Goal: Navigation & Orientation: Find specific page/section

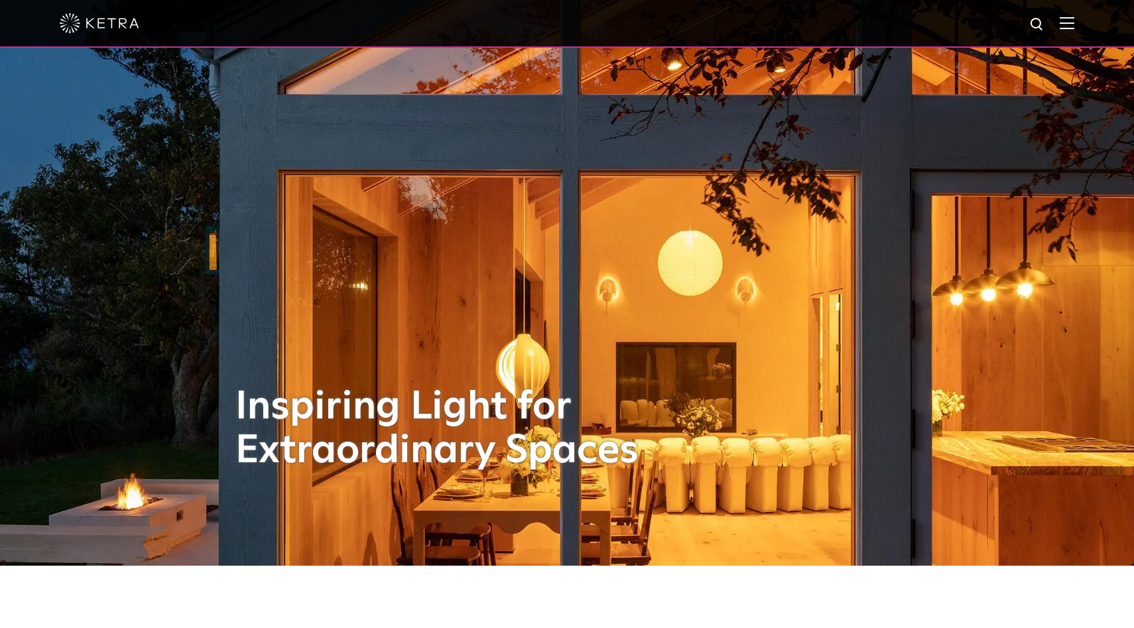
scroll to position [66, 0]
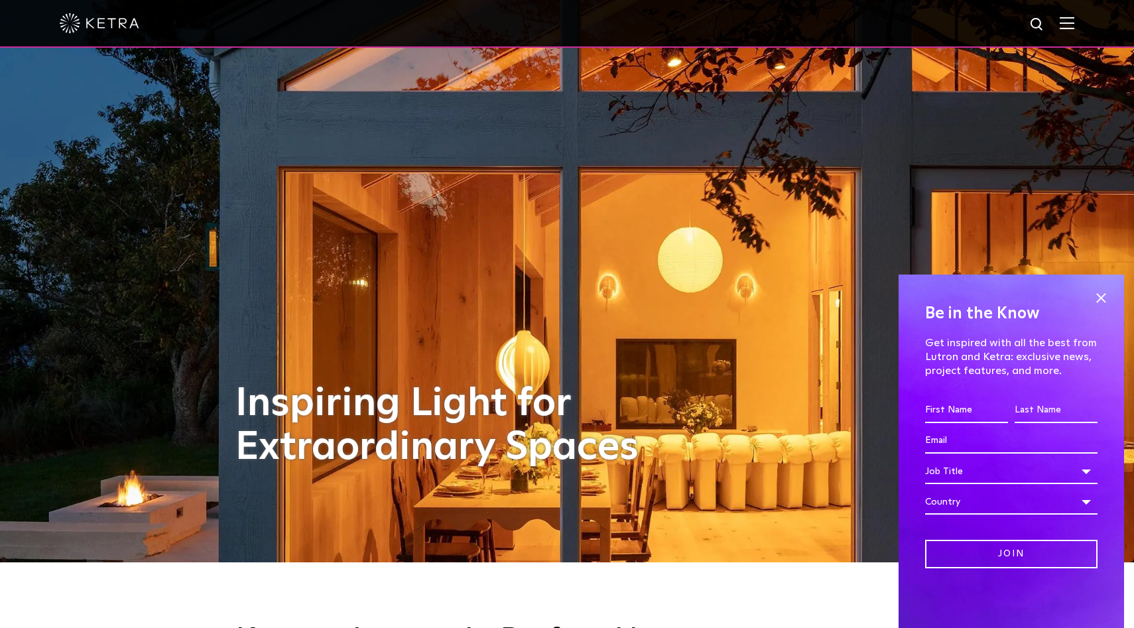
click at [1064, 17] on img at bounding box center [1067, 23] width 15 height 13
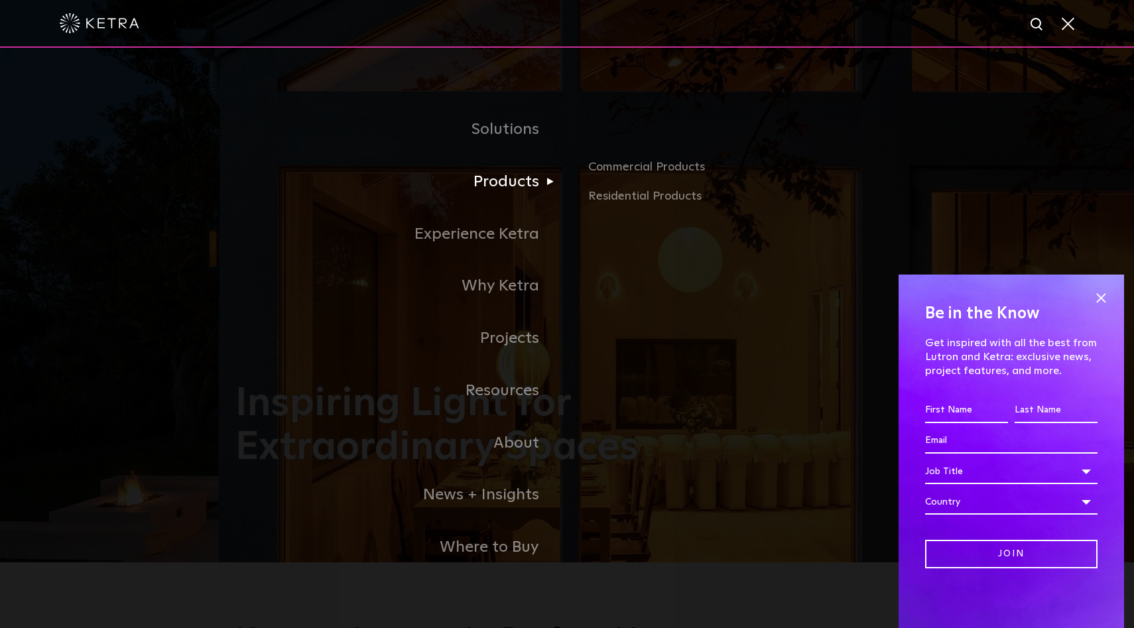
click at [499, 176] on link "Products" at bounding box center [401, 182] width 332 height 52
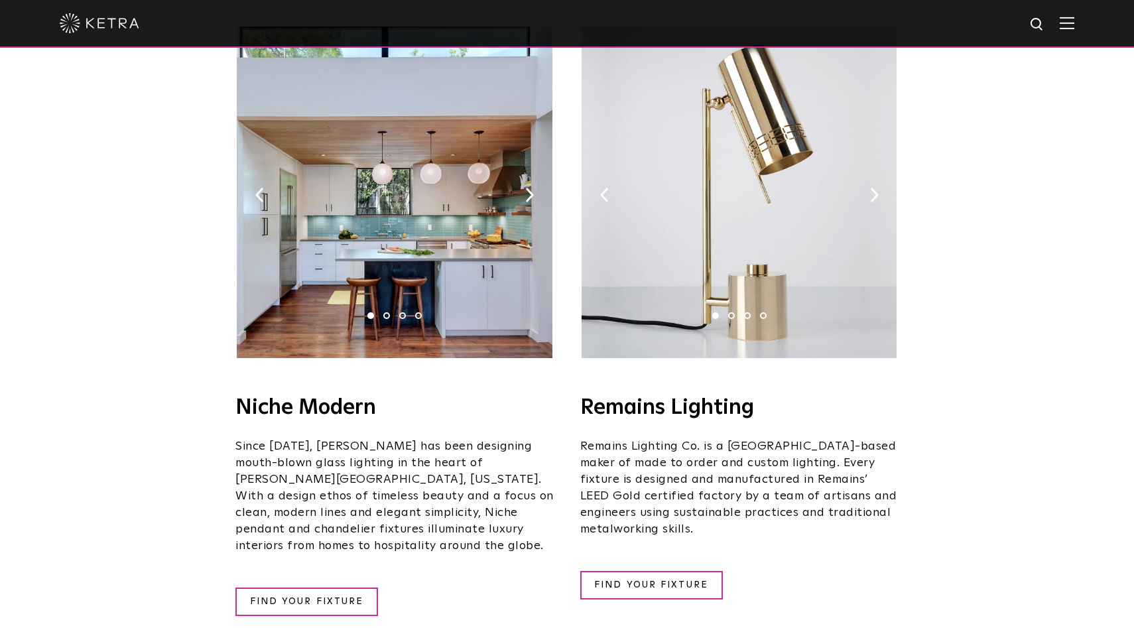
scroll to position [1545, 0]
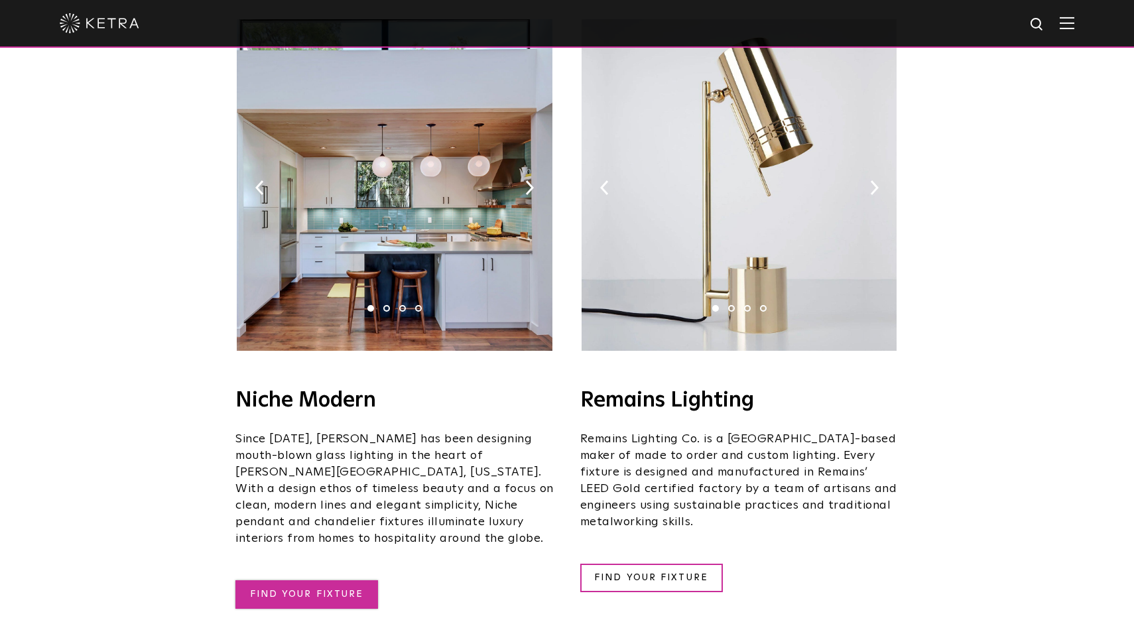
click at [342, 580] on link "FIND YOUR FIXTURE" at bounding box center [306, 594] width 143 height 29
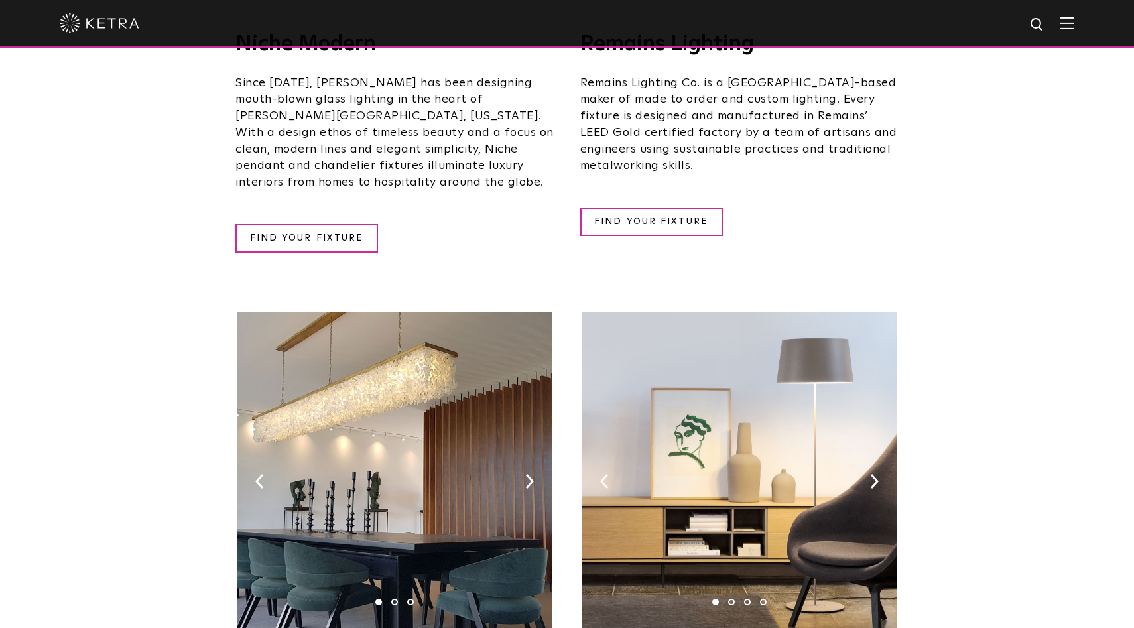
scroll to position [1905, 0]
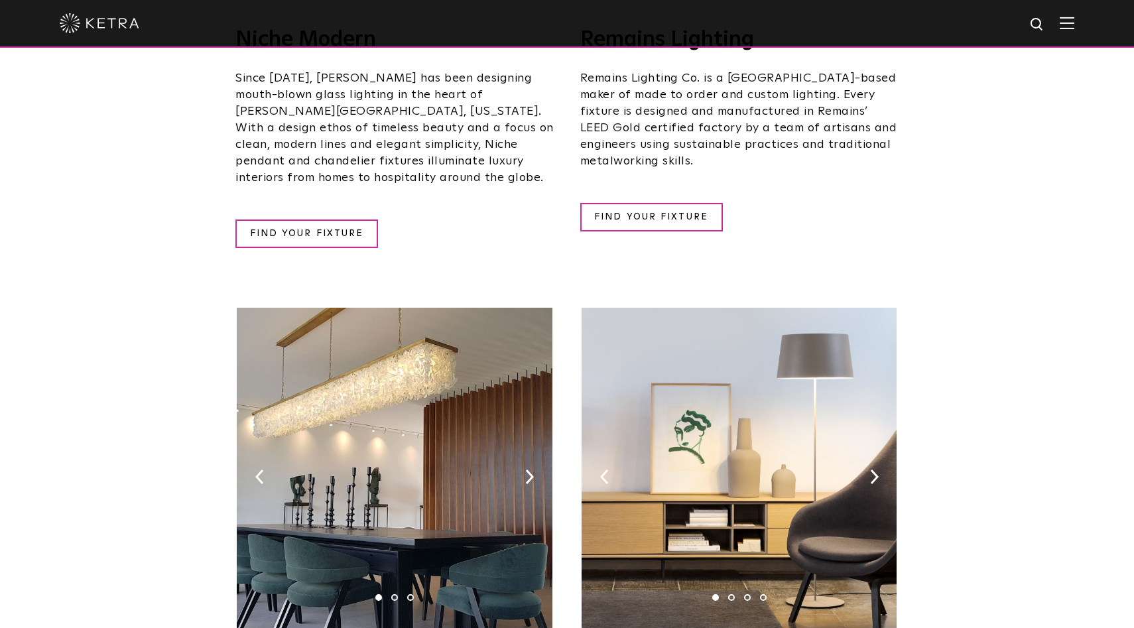
click at [863, 425] on img at bounding box center [739, 474] width 315 height 332
click at [872, 470] on img at bounding box center [874, 477] width 9 height 15
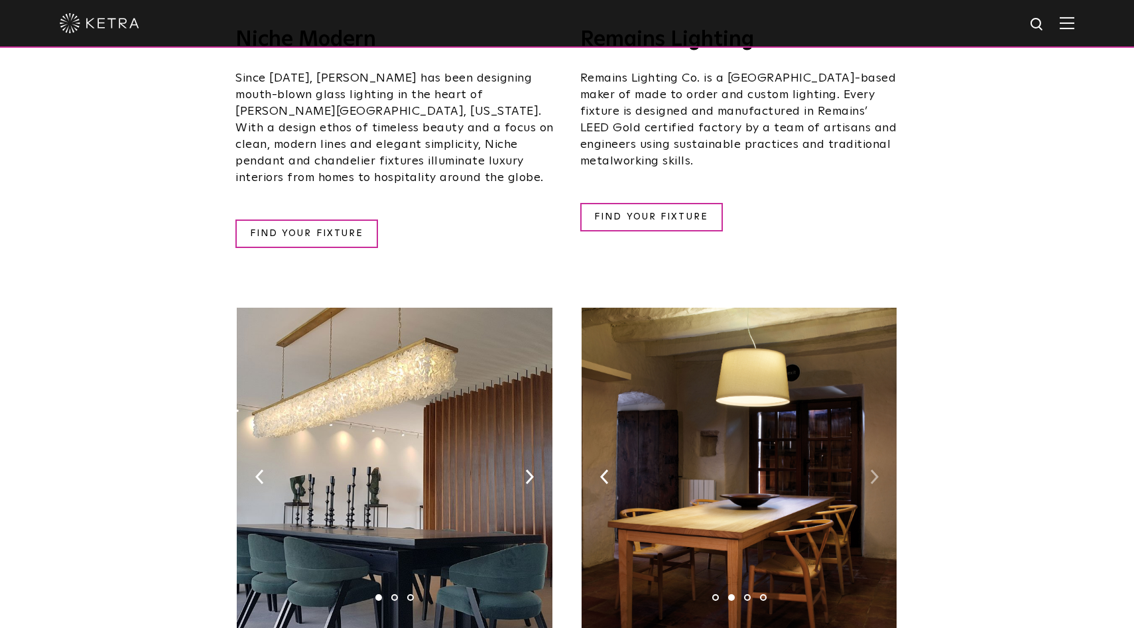
click at [871, 470] on img at bounding box center [874, 477] width 9 height 15
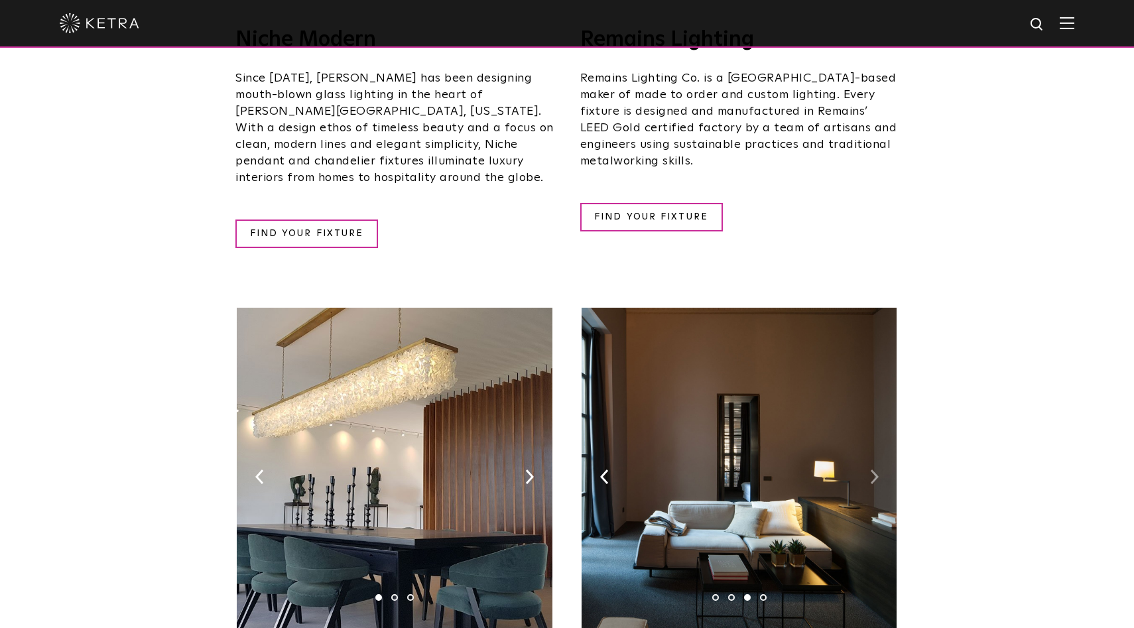
click at [871, 470] on img at bounding box center [874, 477] width 9 height 15
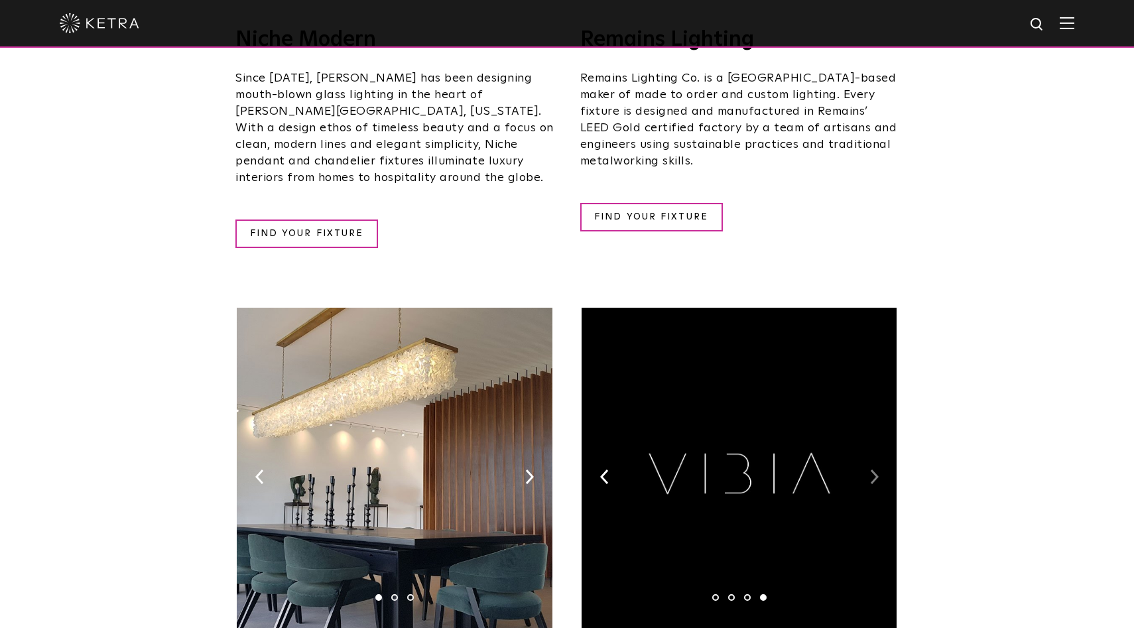
click at [871, 470] on img at bounding box center [874, 477] width 9 height 15
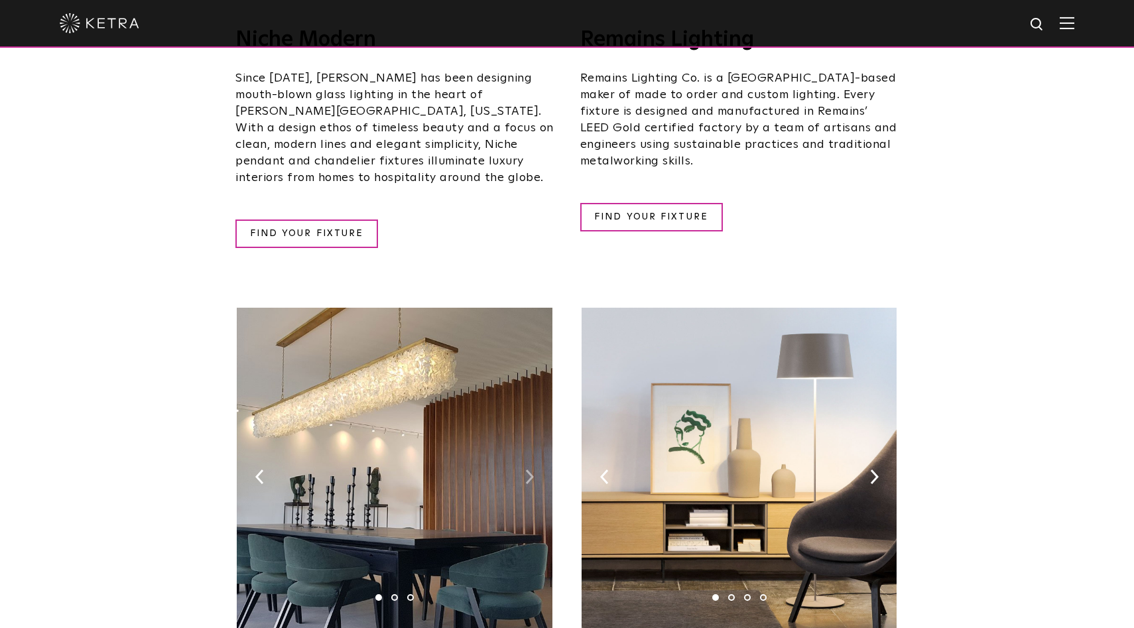
click at [528, 470] on img at bounding box center [529, 477] width 9 height 15
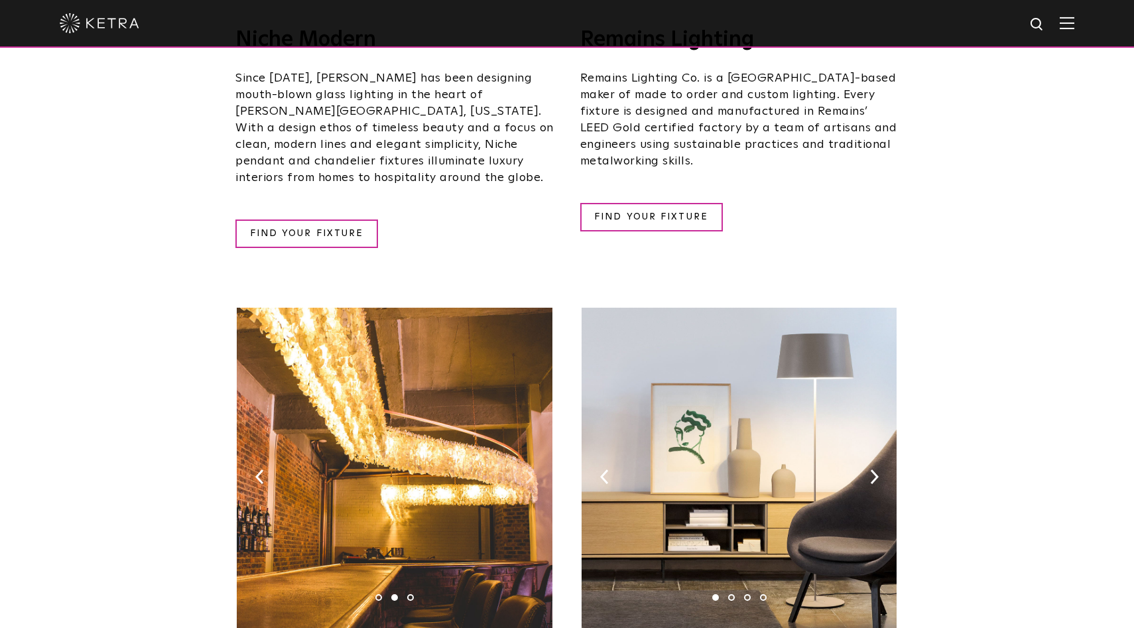
click at [528, 470] on img at bounding box center [529, 477] width 9 height 15
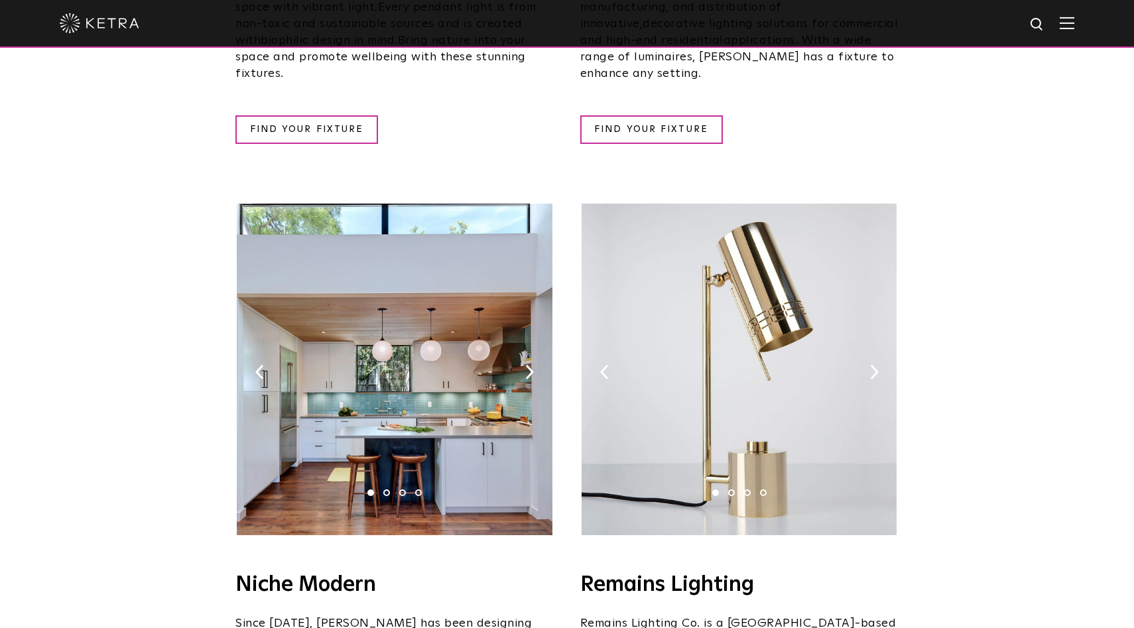
scroll to position [1343, 0]
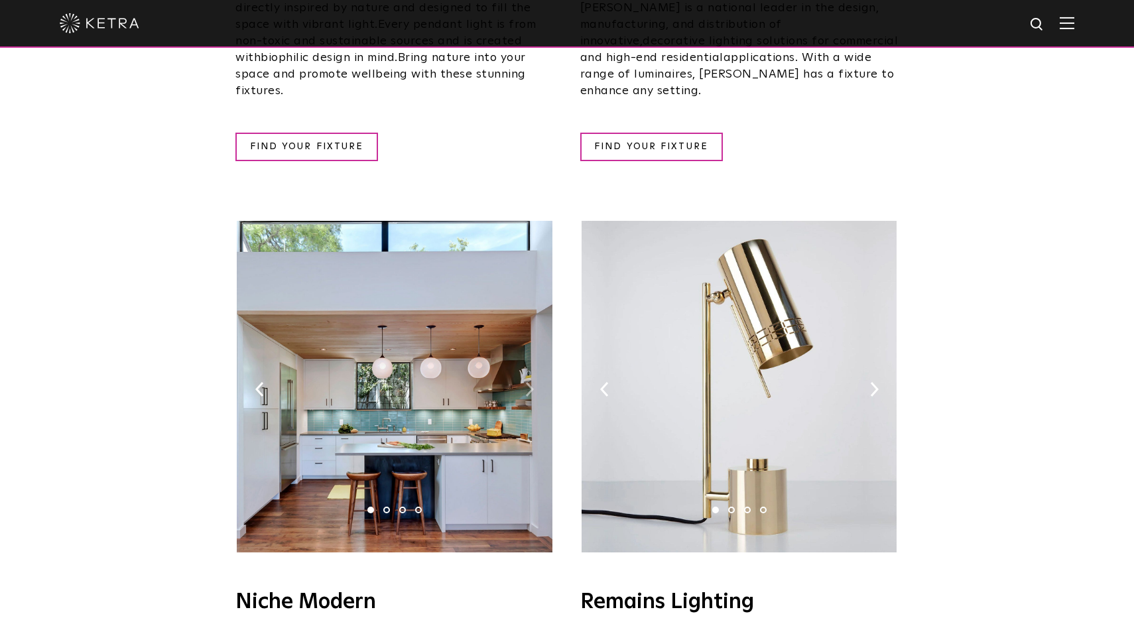
click at [530, 382] on img at bounding box center [529, 389] width 9 height 15
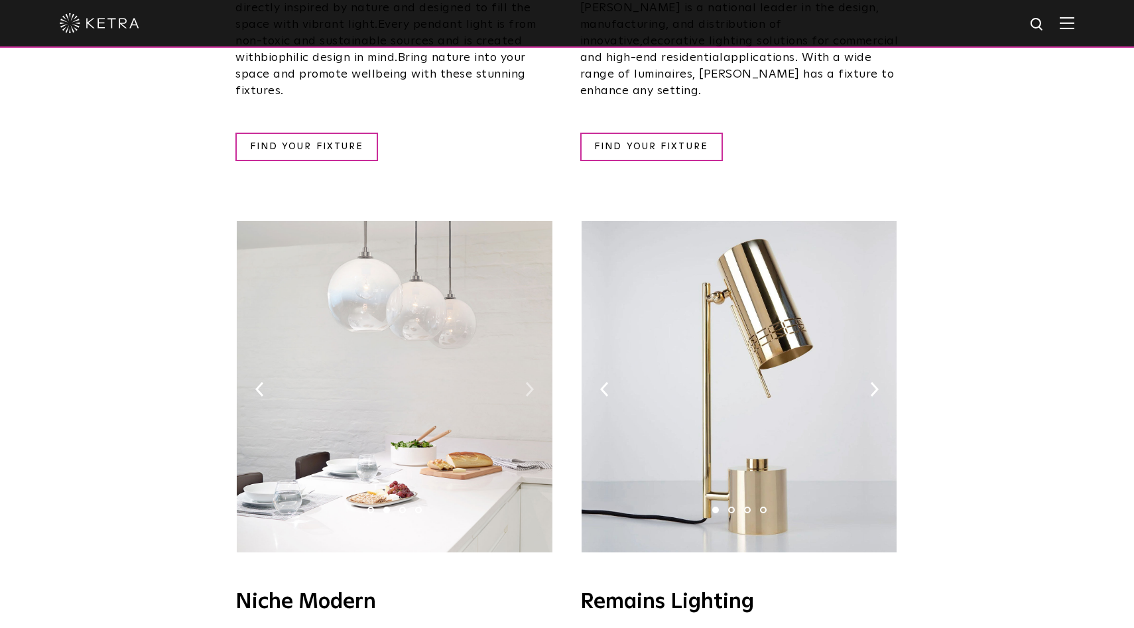
click at [530, 382] on img at bounding box center [529, 389] width 9 height 15
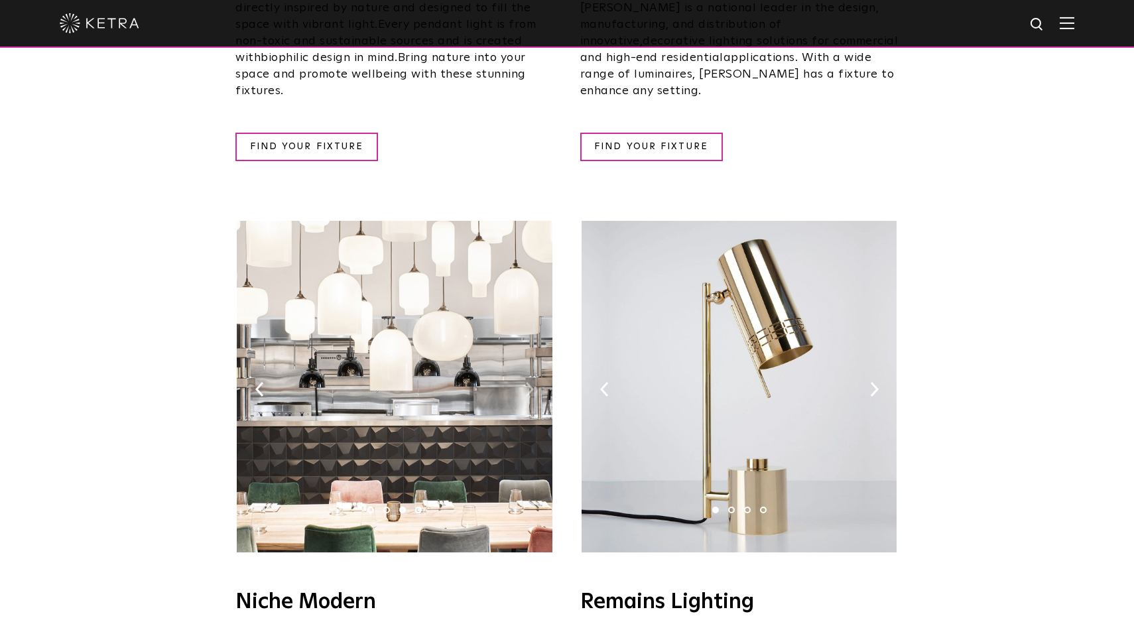
click at [530, 382] on img at bounding box center [529, 389] width 9 height 15
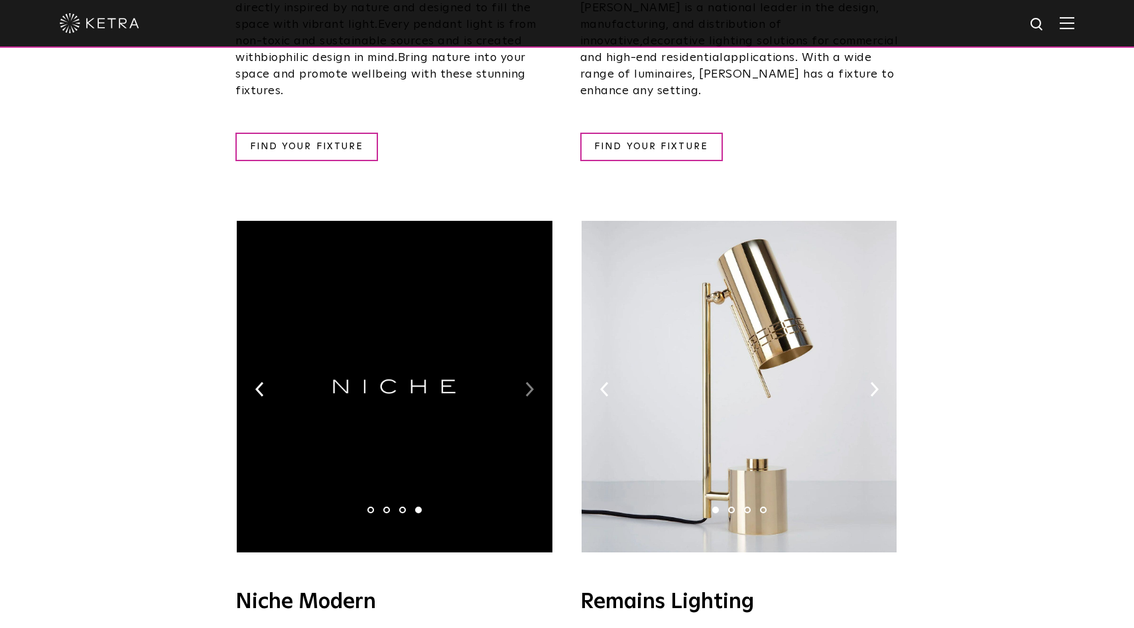
click at [530, 382] on img at bounding box center [529, 389] width 9 height 15
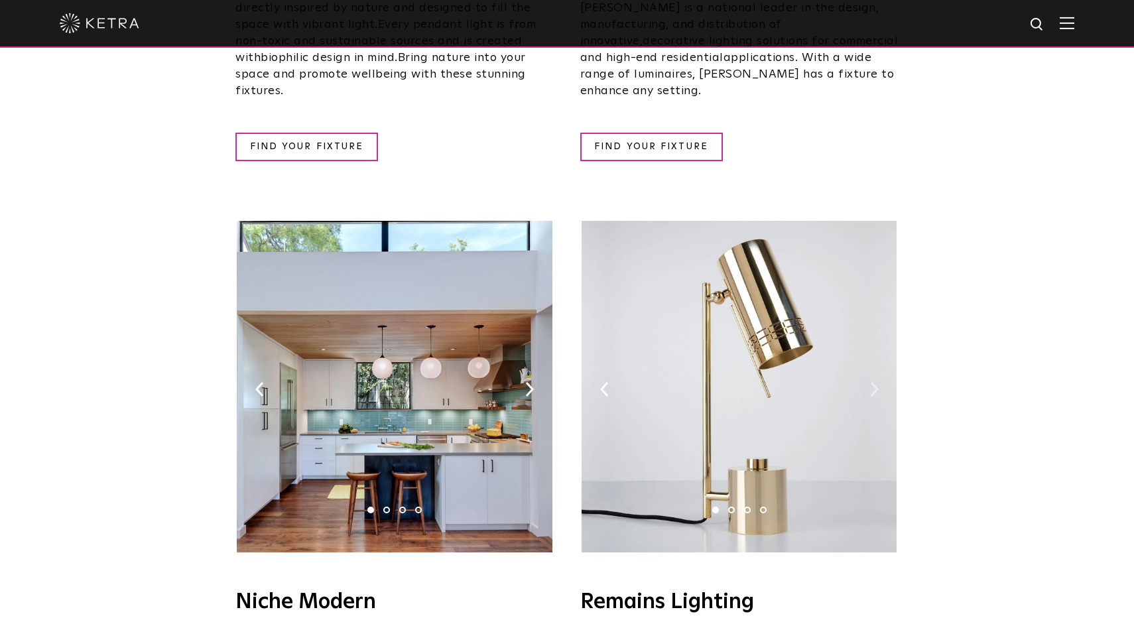
click at [877, 382] on img at bounding box center [874, 389] width 9 height 15
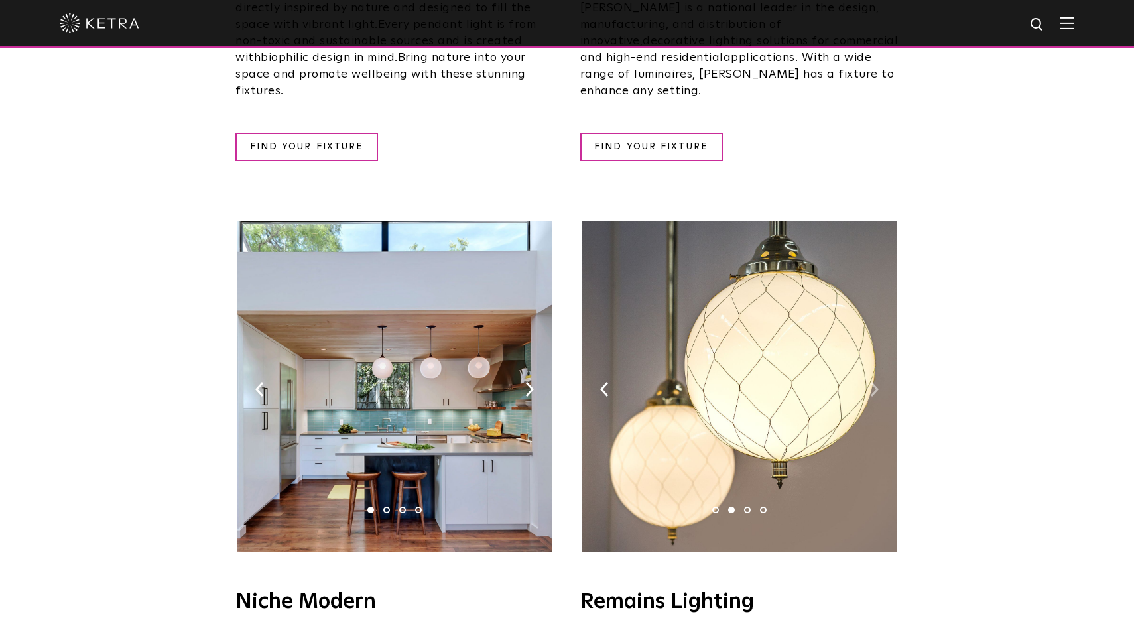
click at [877, 382] on img at bounding box center [874, 389] width 9 height 15
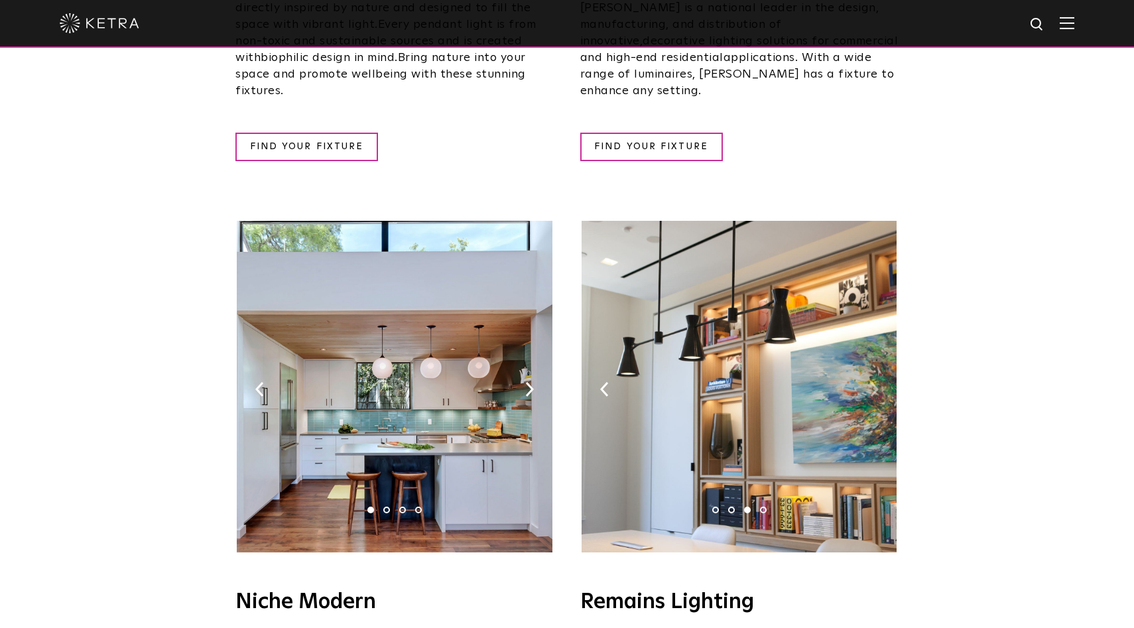
click at [877, 382] on img at bounding box center [874, 389] width 9 height 15
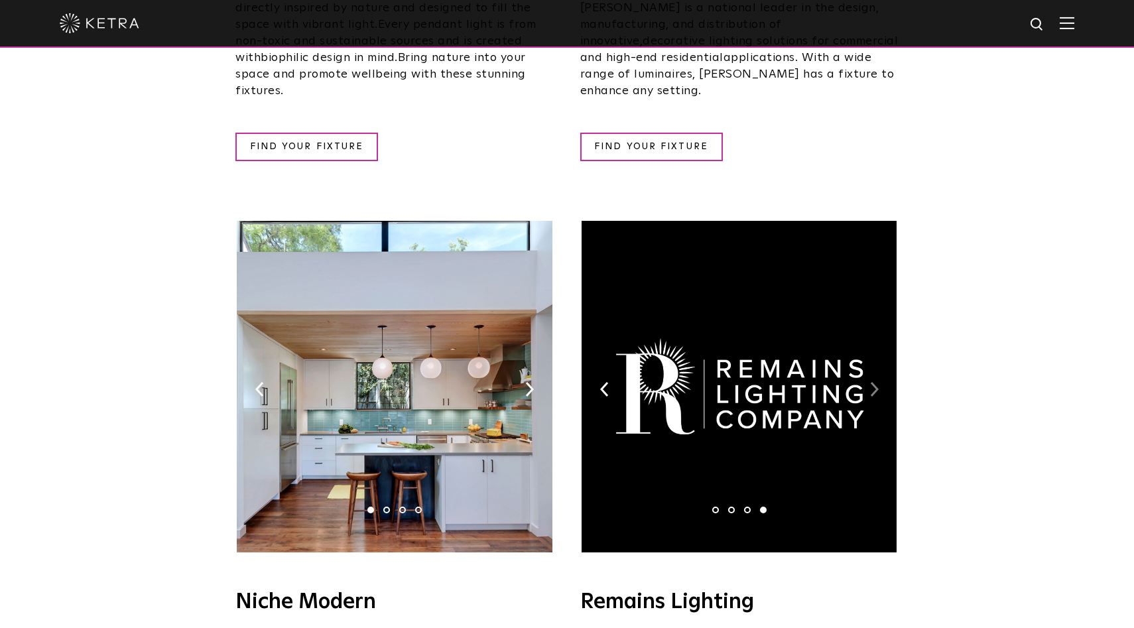
click at [877, 382] on img at bounding box center [874, 389] width 9 height 15
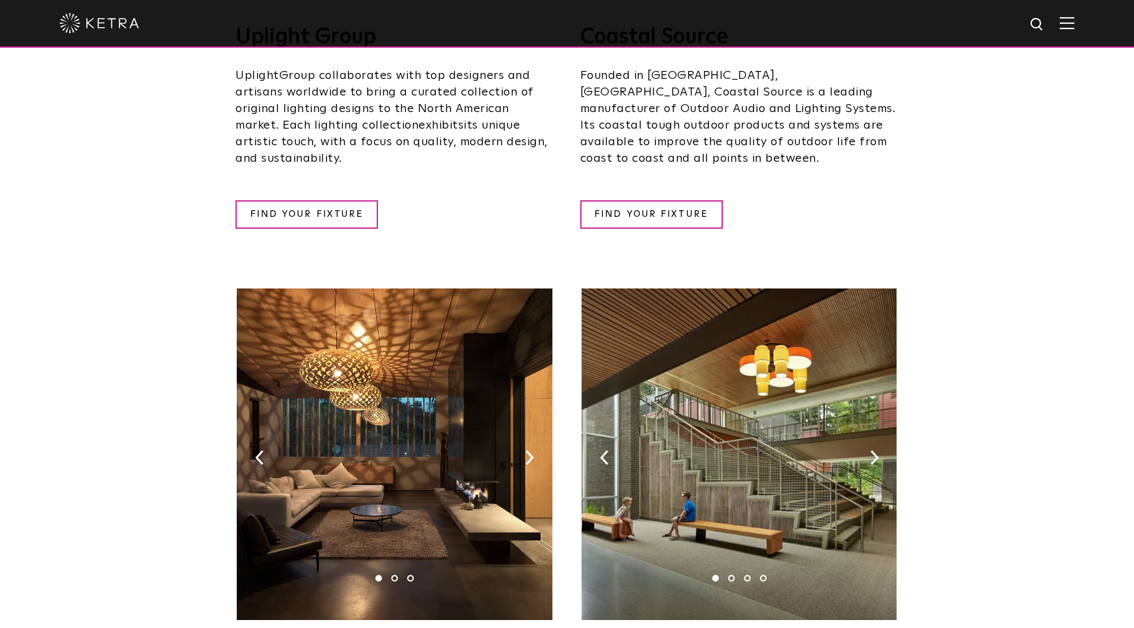
scroll to position [712, 0]
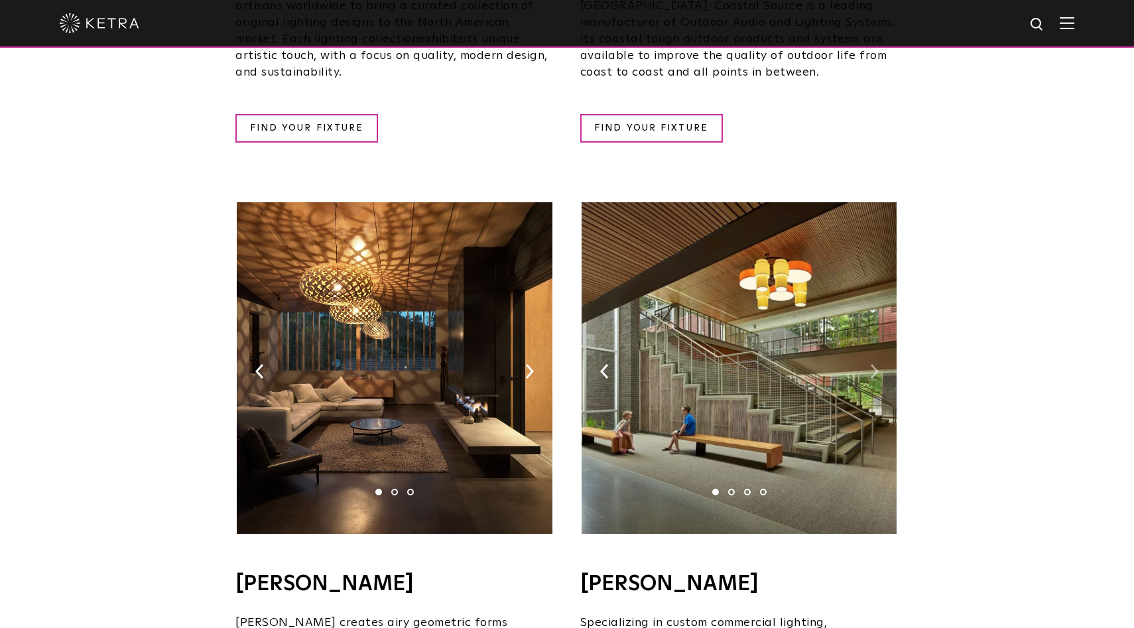
click at [873, 364] on img at bounding box center [874, 371] width 9 height 15
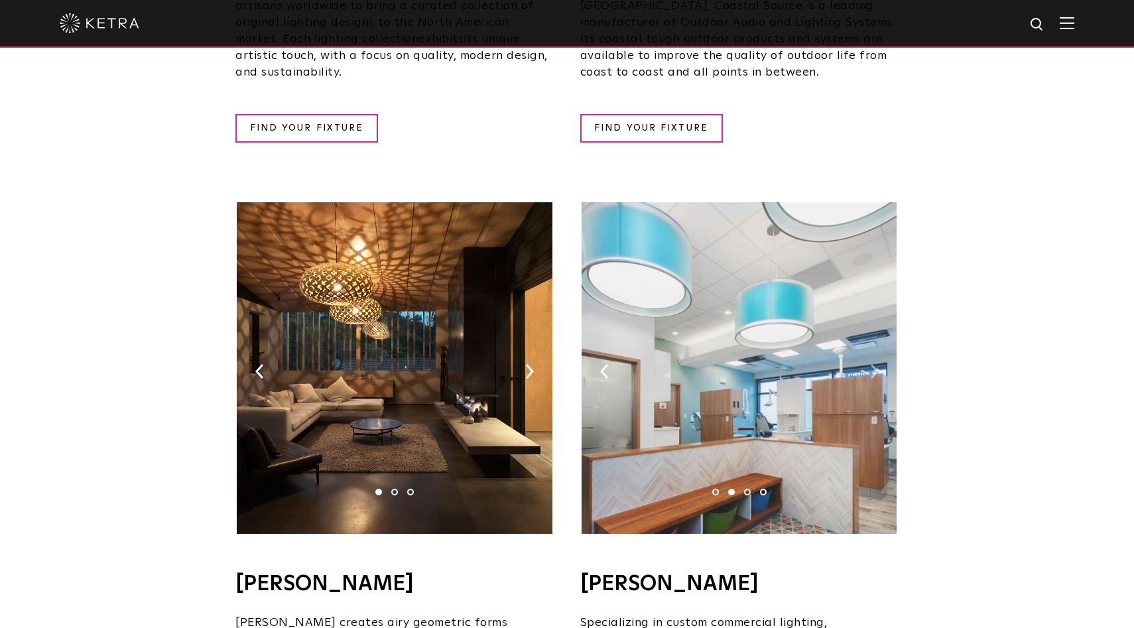
click at [873, 364] on img at bounding box center [874, 371] width 9 height 15
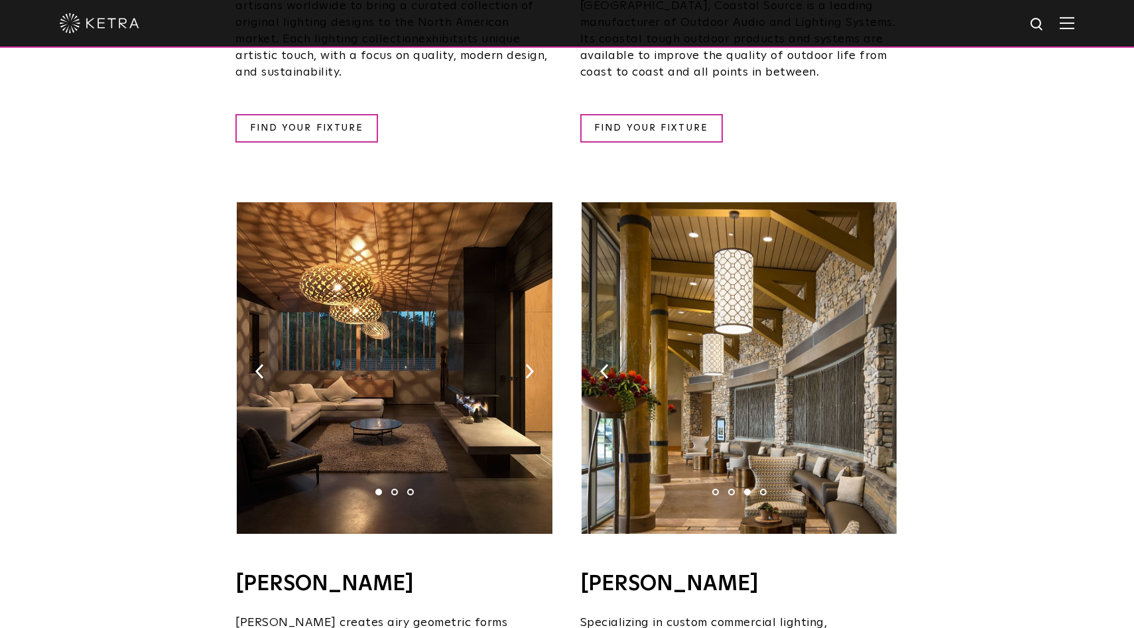
click at [873, 364] on img at bounding box center [874, 371] width 9 height 15
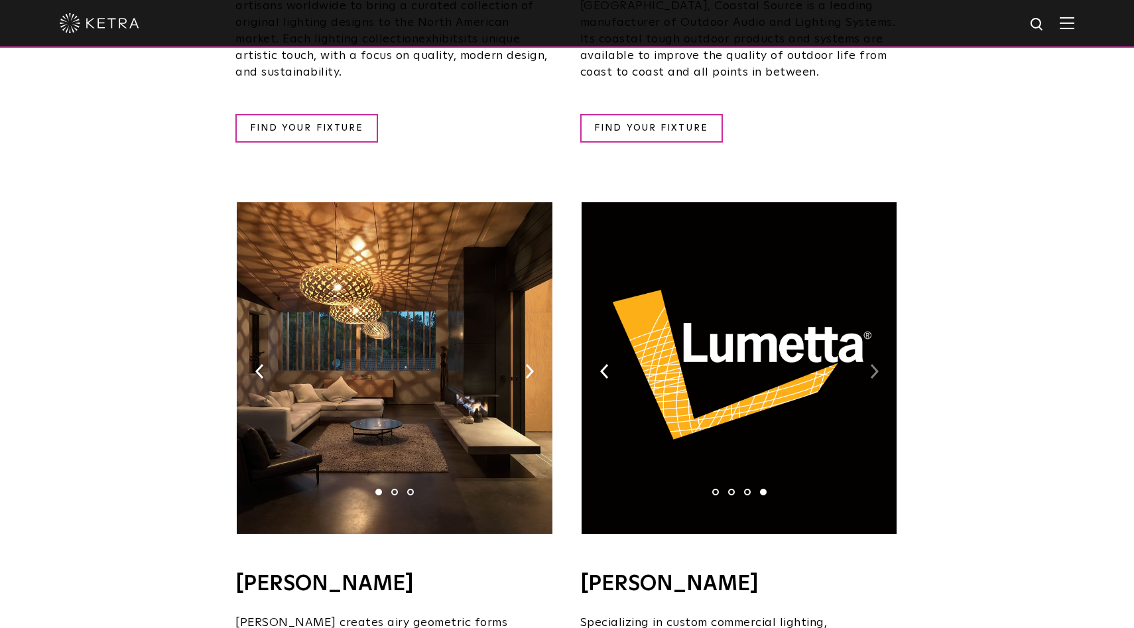
click at [873, 364] on img at bounding box center [874, 371] width 9 height 15
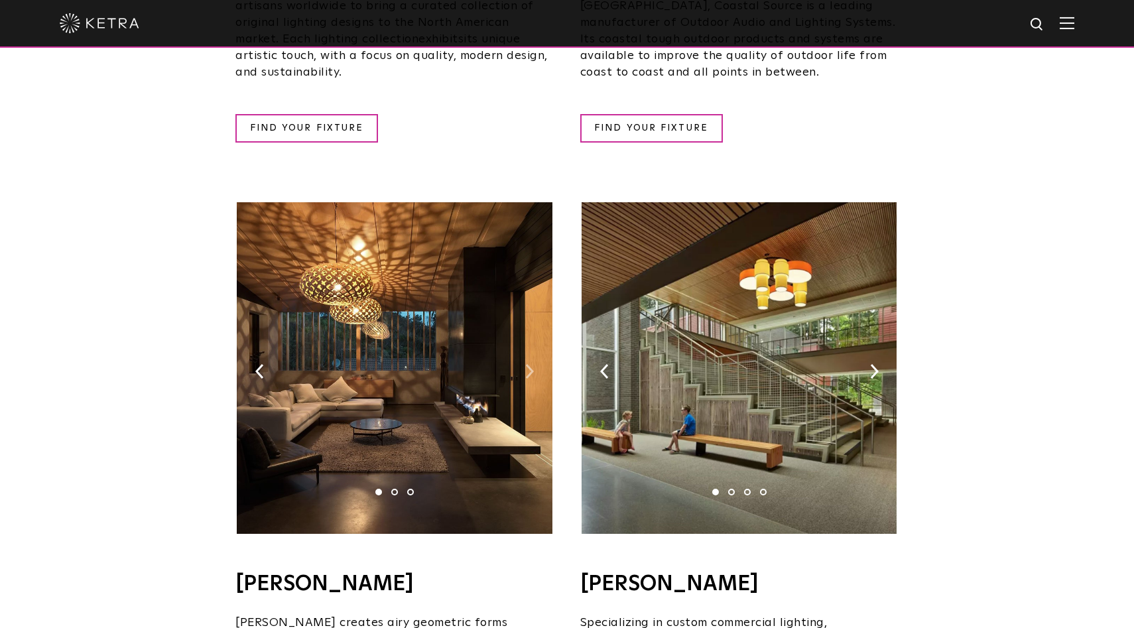
click at [528, 364] on img at bounding box center [529, 371] width 9 height 15
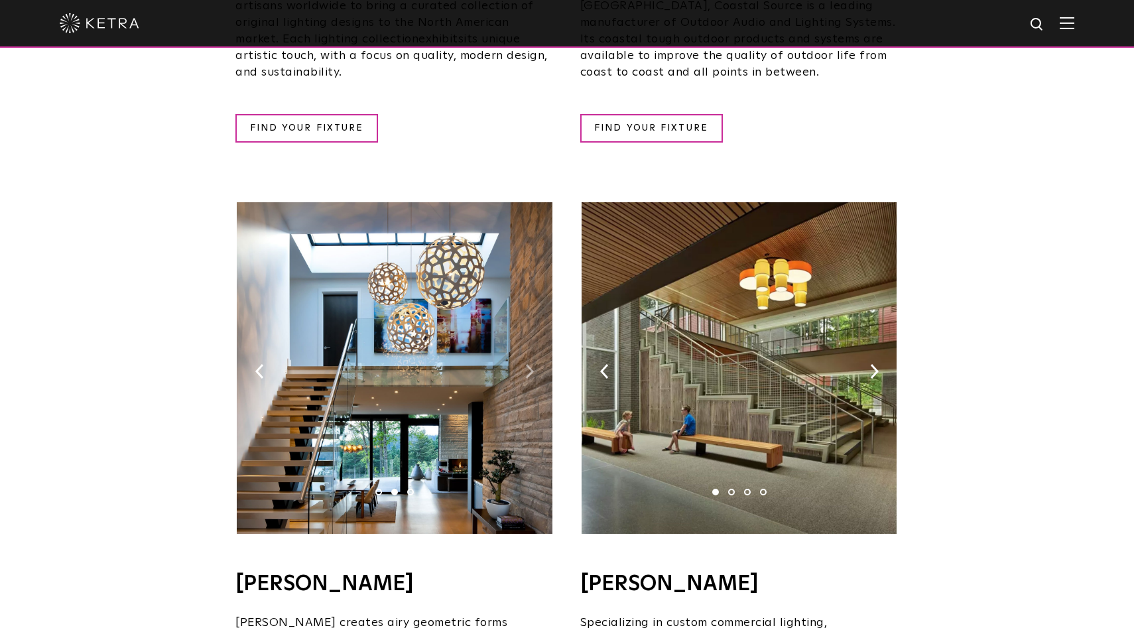
click at [528, 364] on img at bounding box center [529, 371] width 9 height 15
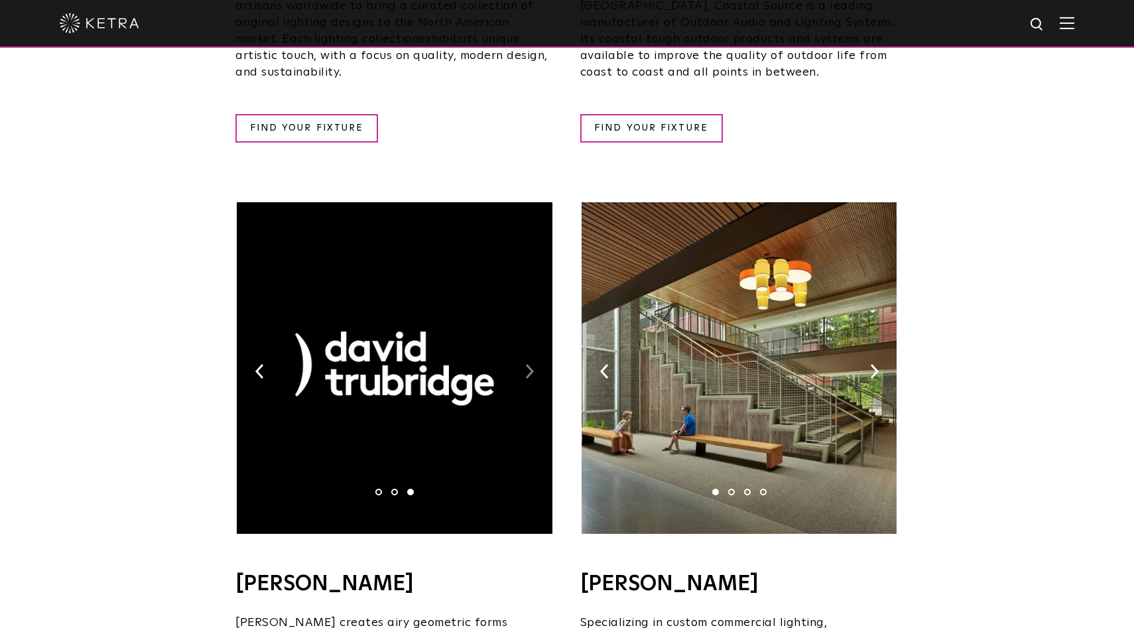
click at [528, 364] on img at bounding box center [529, 371] width 9 height 15
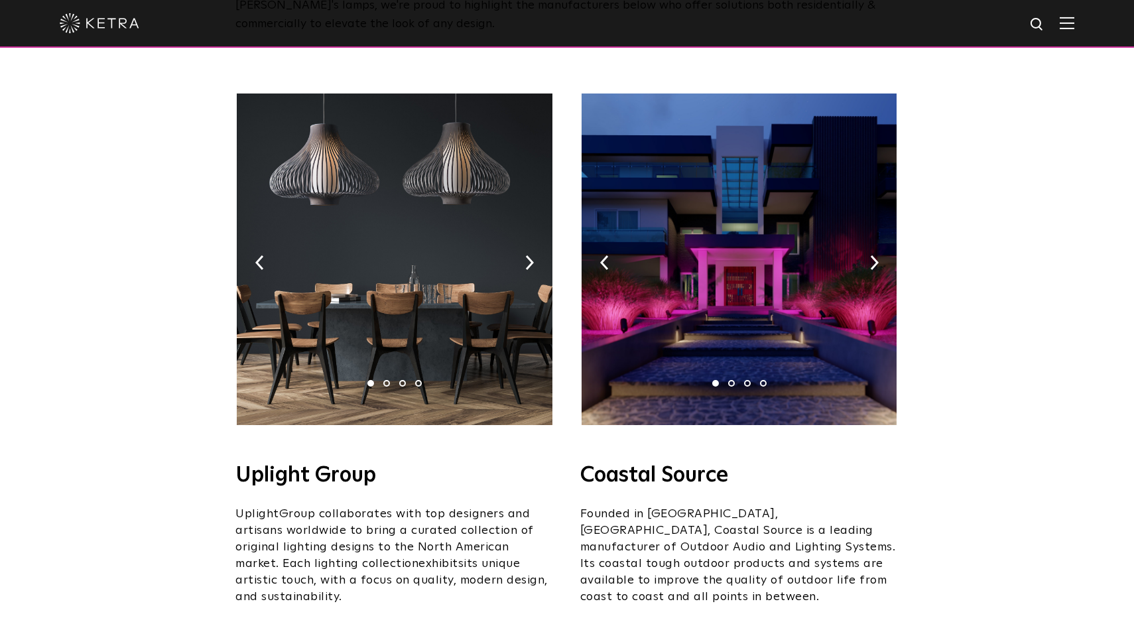
scroll to position [21, 0]
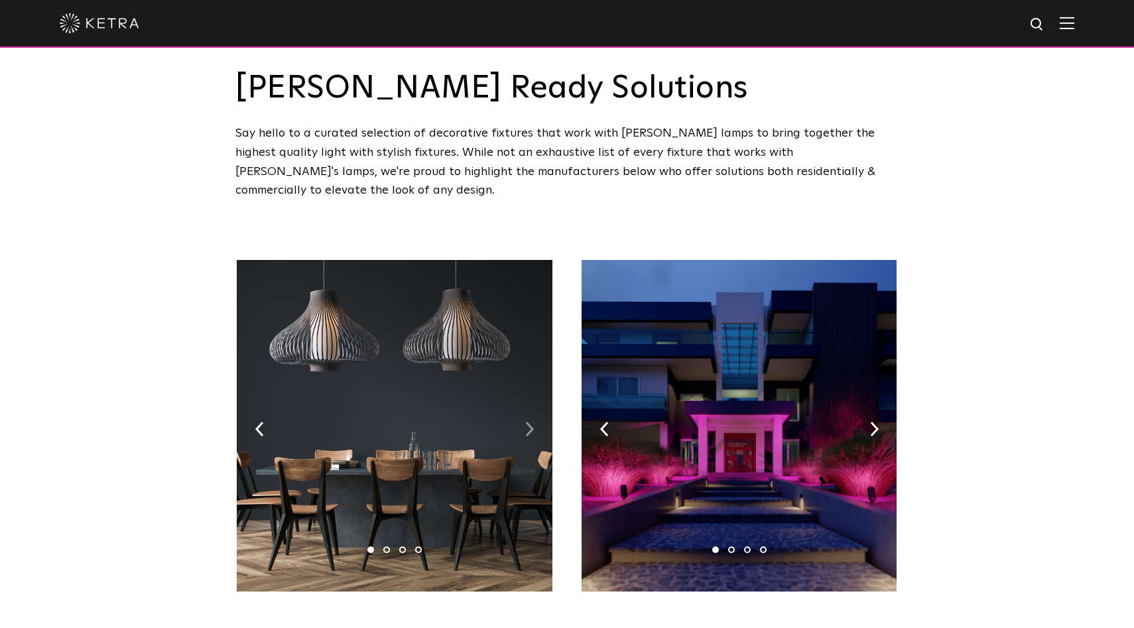
click at [531, 422] on img at bounding box center [529, 429] width 9 height 15
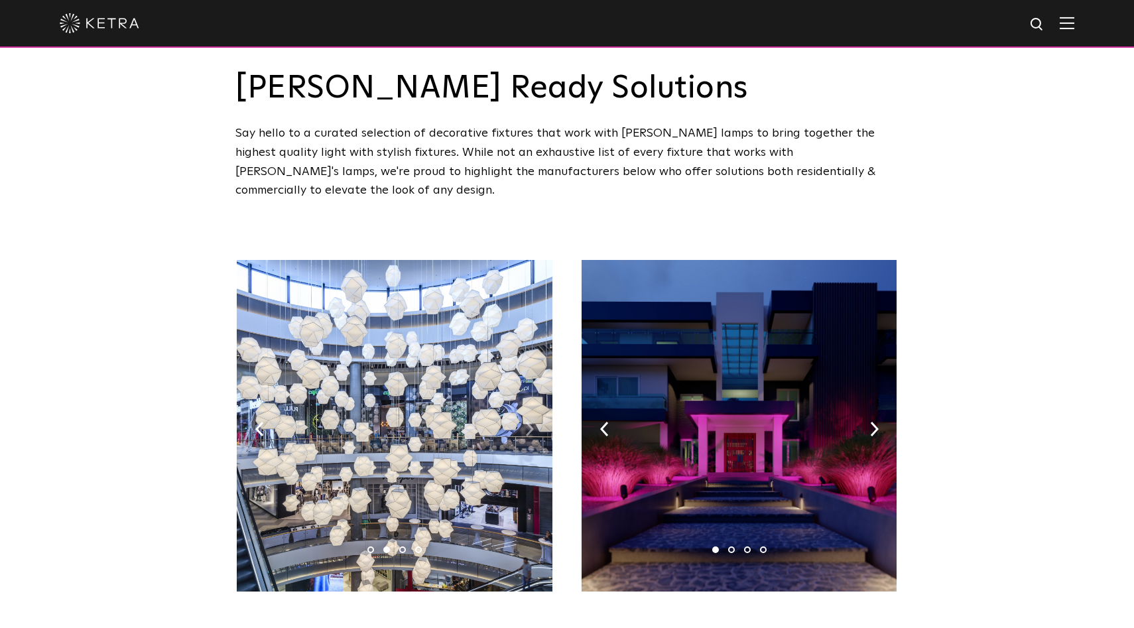
click at [531, 422] on img at bounding box center [529, 429] width 9 height 15
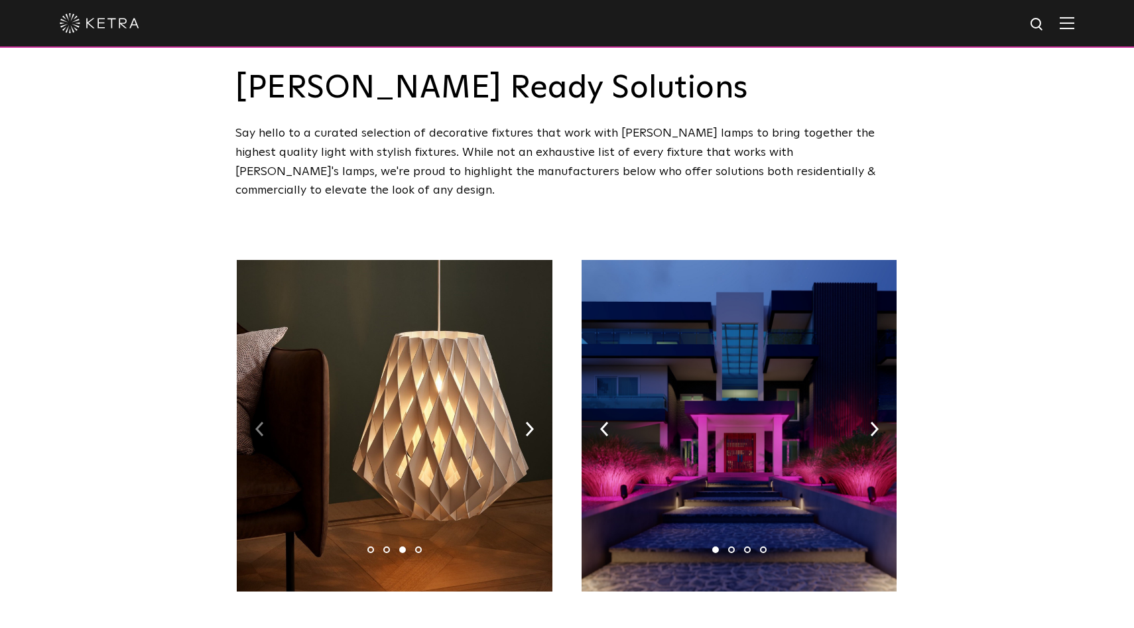
click at [258, 422] on img at bounding box center [259, 429] width 9 height 15
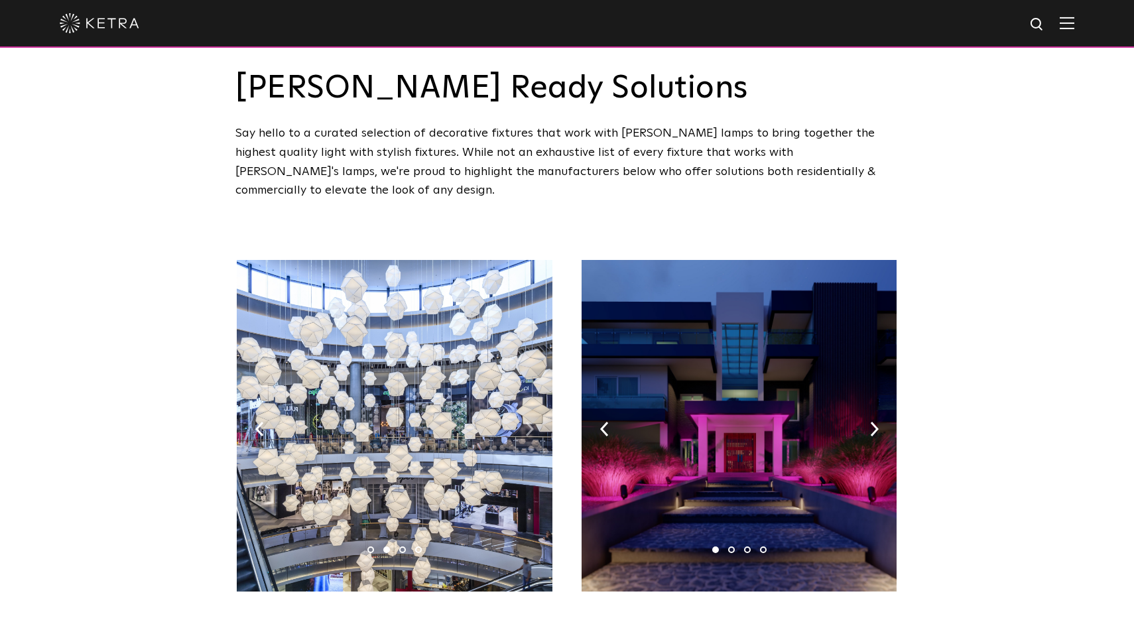
click at [530, 422] on img at bounding box center [529, 429] width 9 height 15
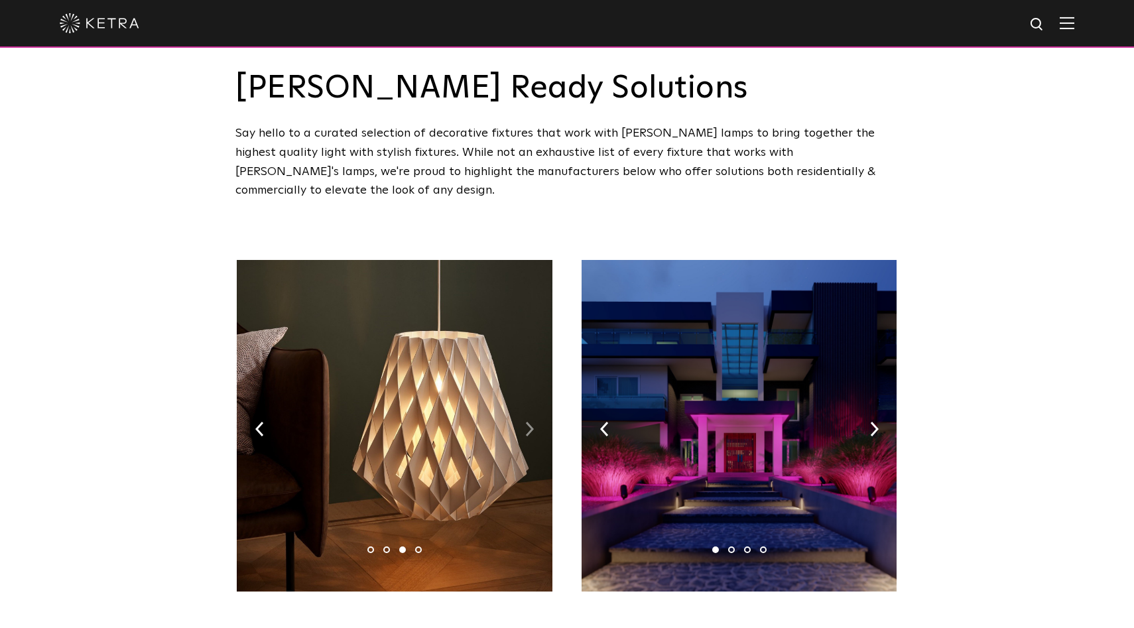
click at [530, 422] on img at bounding box center [529, 429] width 9 height 15
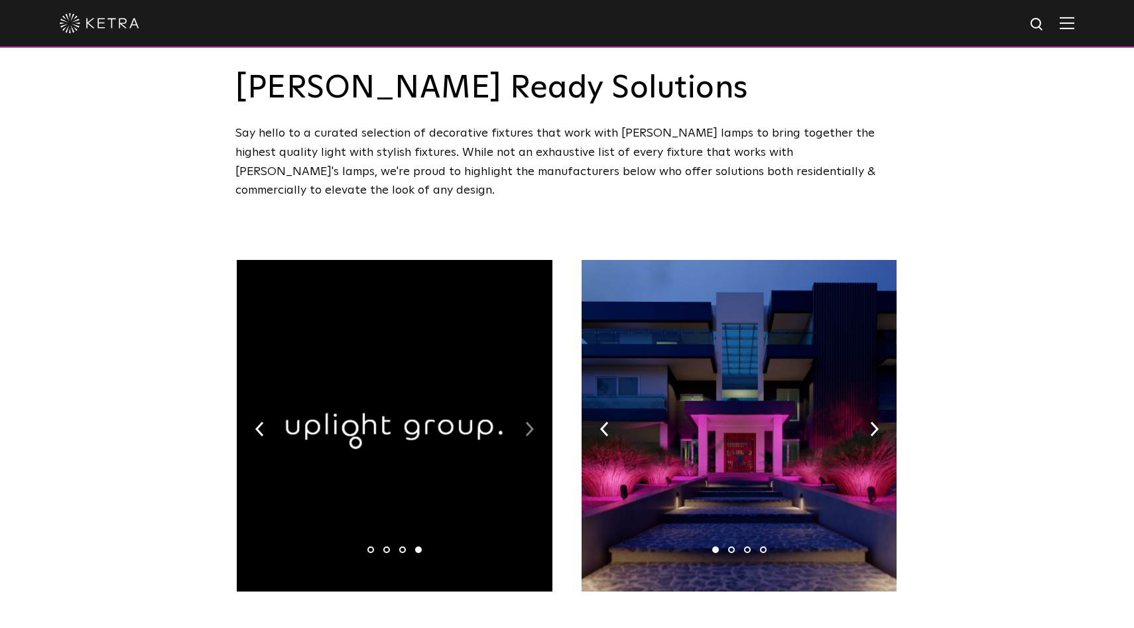
click at [530, 422] on img at bounding box center [529, 429] width 9 height 15
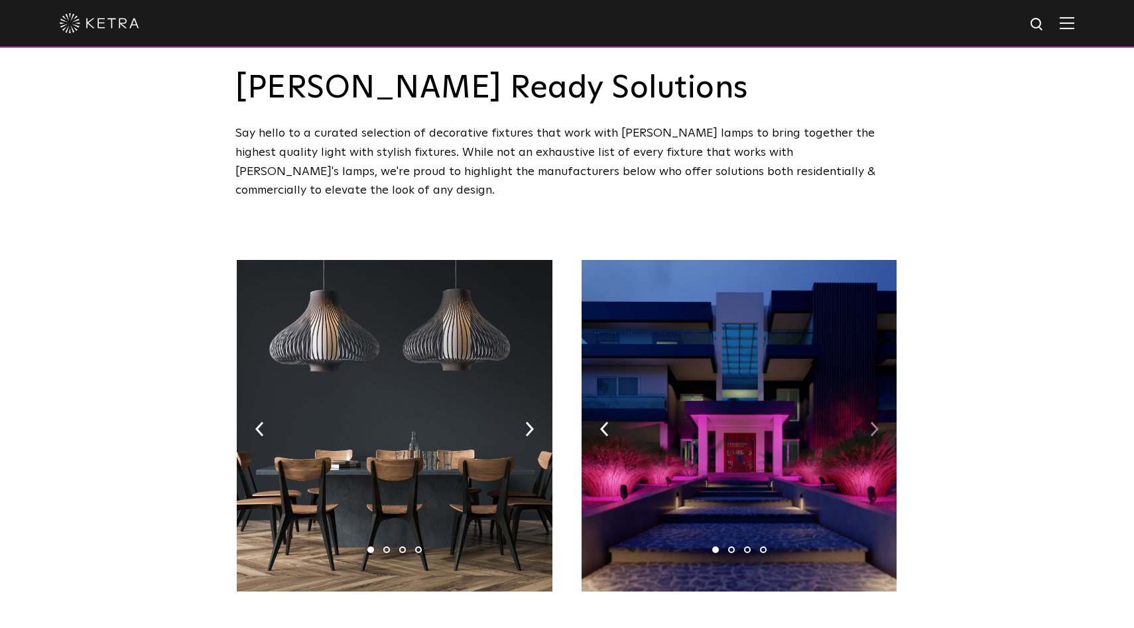
click at [877, 422] on img at bounding box center [874, 429] width 9 height 15
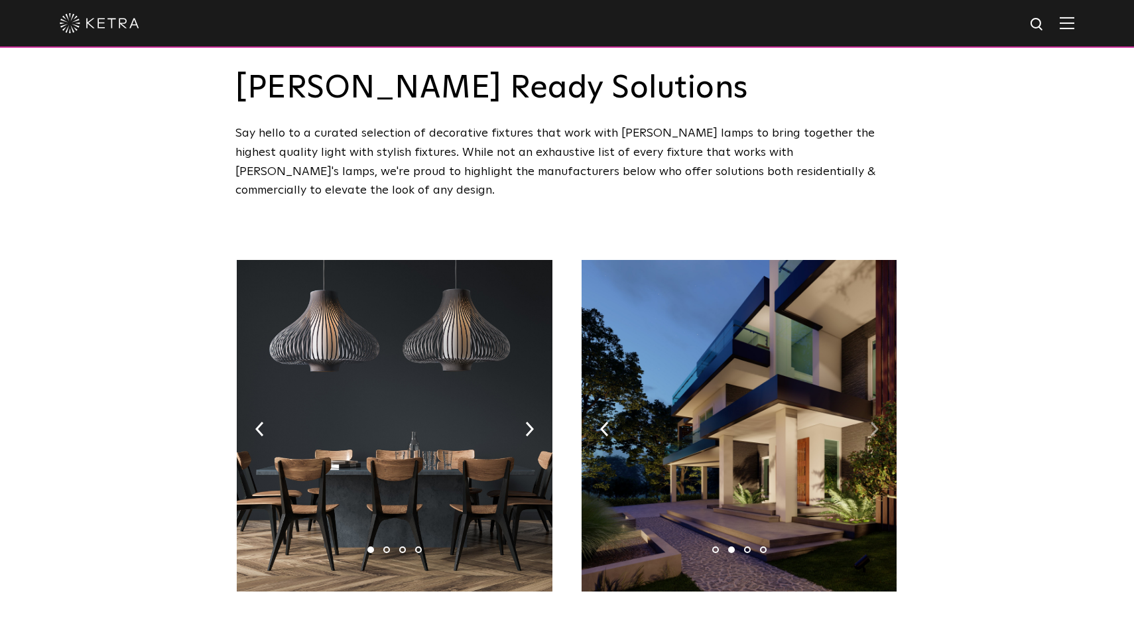
click at [877, 422] on img at bounding box center [874, 429] width 9 height 15
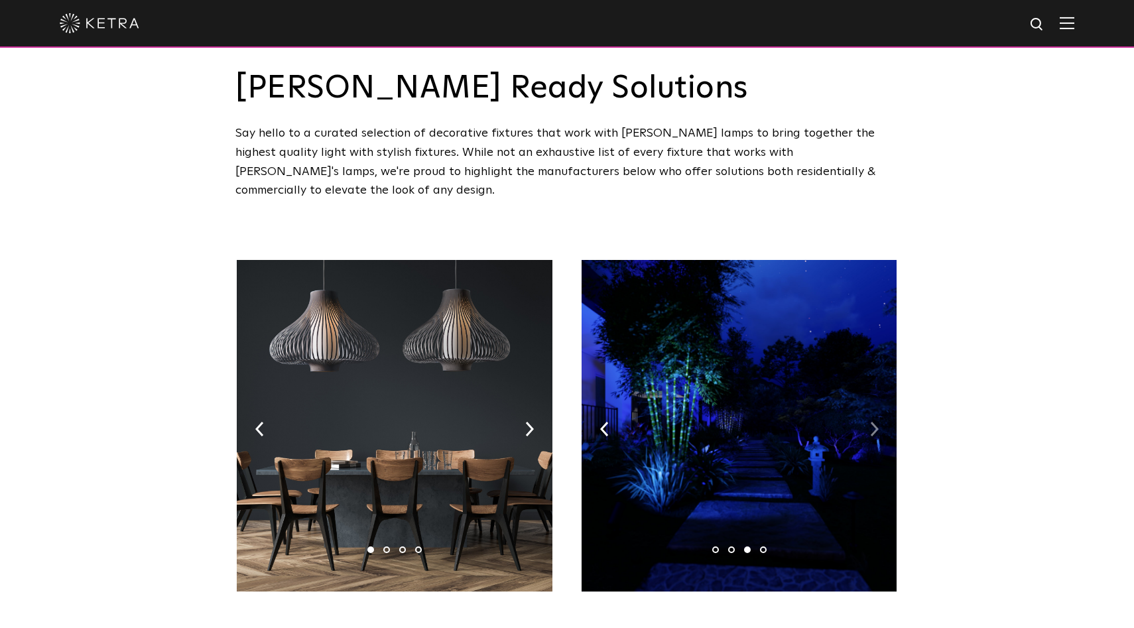
click at [877, 422] on img at bounding box center [874, 429] width 9 height 15
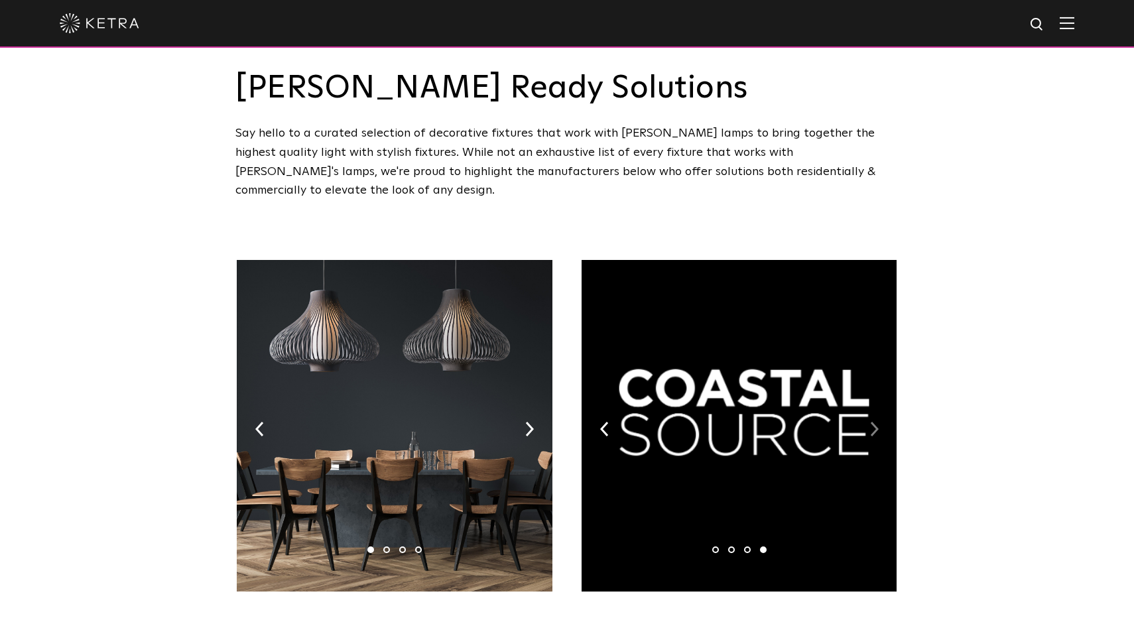
click at [877, 422] on img at bounding box center [874, 429] width 9 height 15
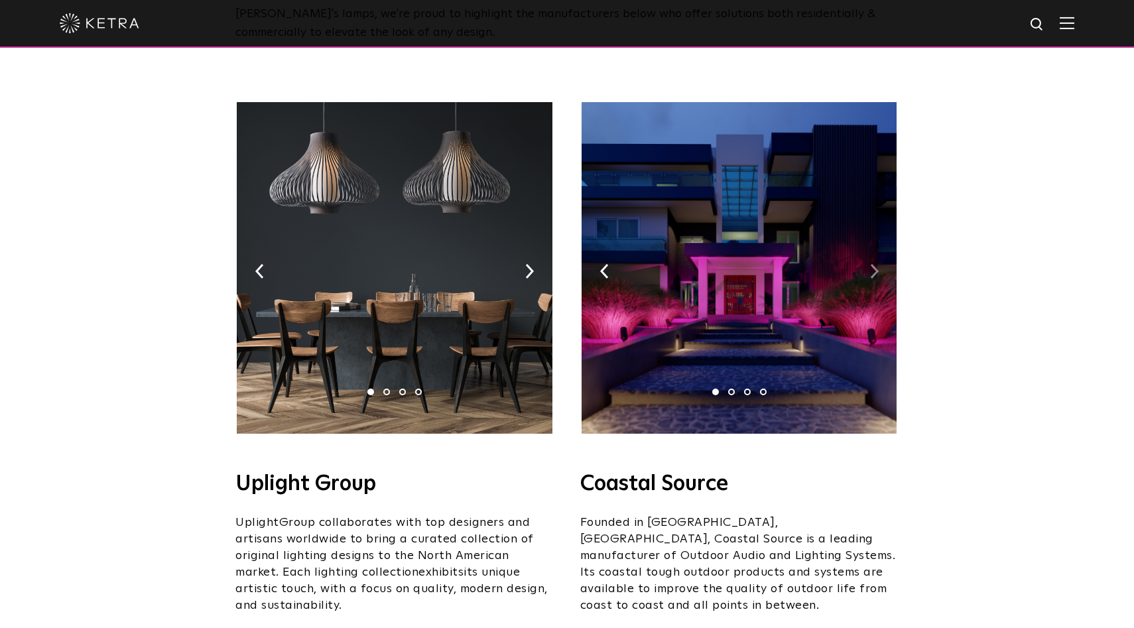
scroll to position [189, 0]
